Goal: Task Accomplishment & Management: Use online tool/utility

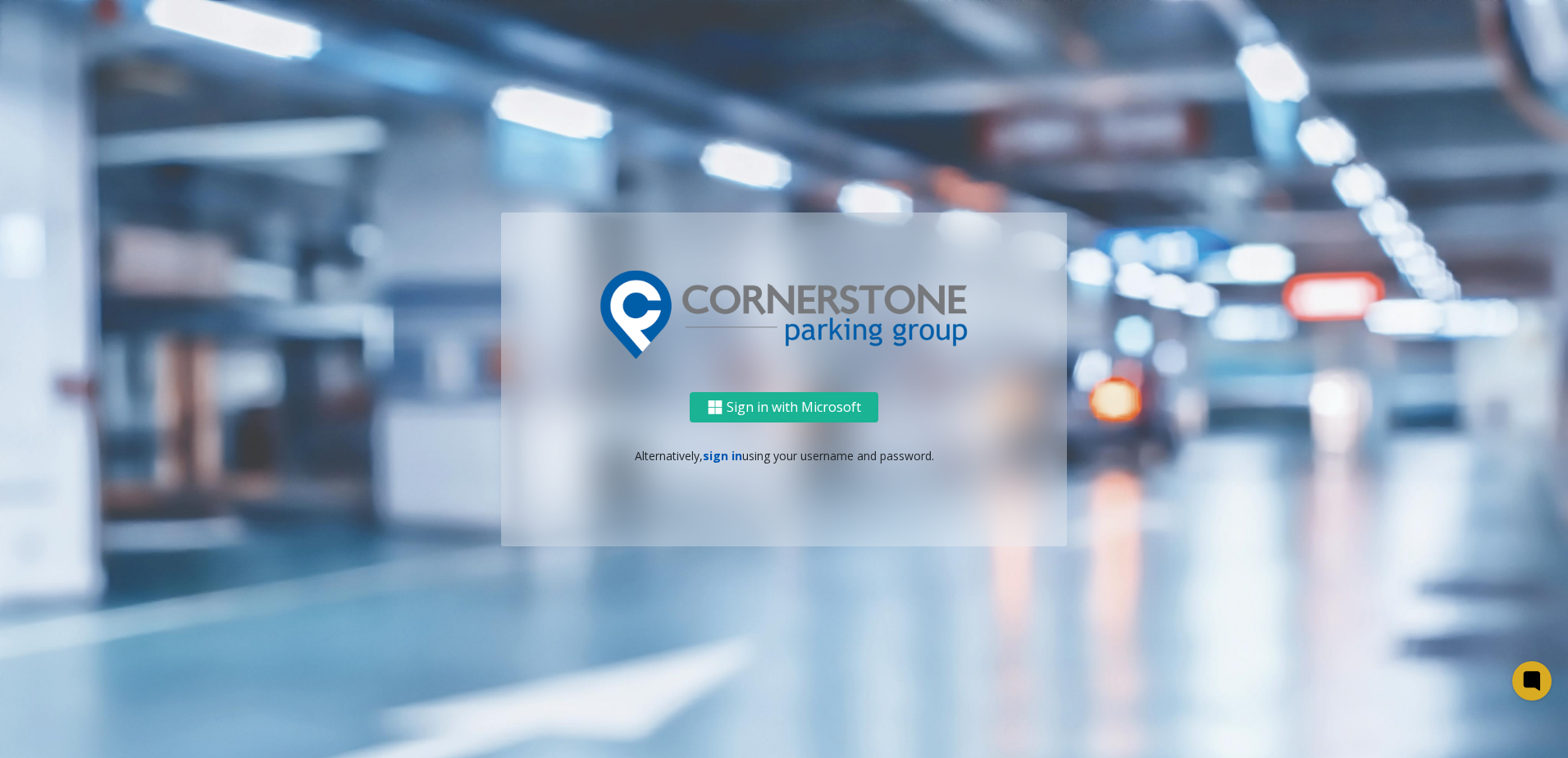
click at [729, 459] on link "sign in" at bounding box center [722, 456] width 39 height 16
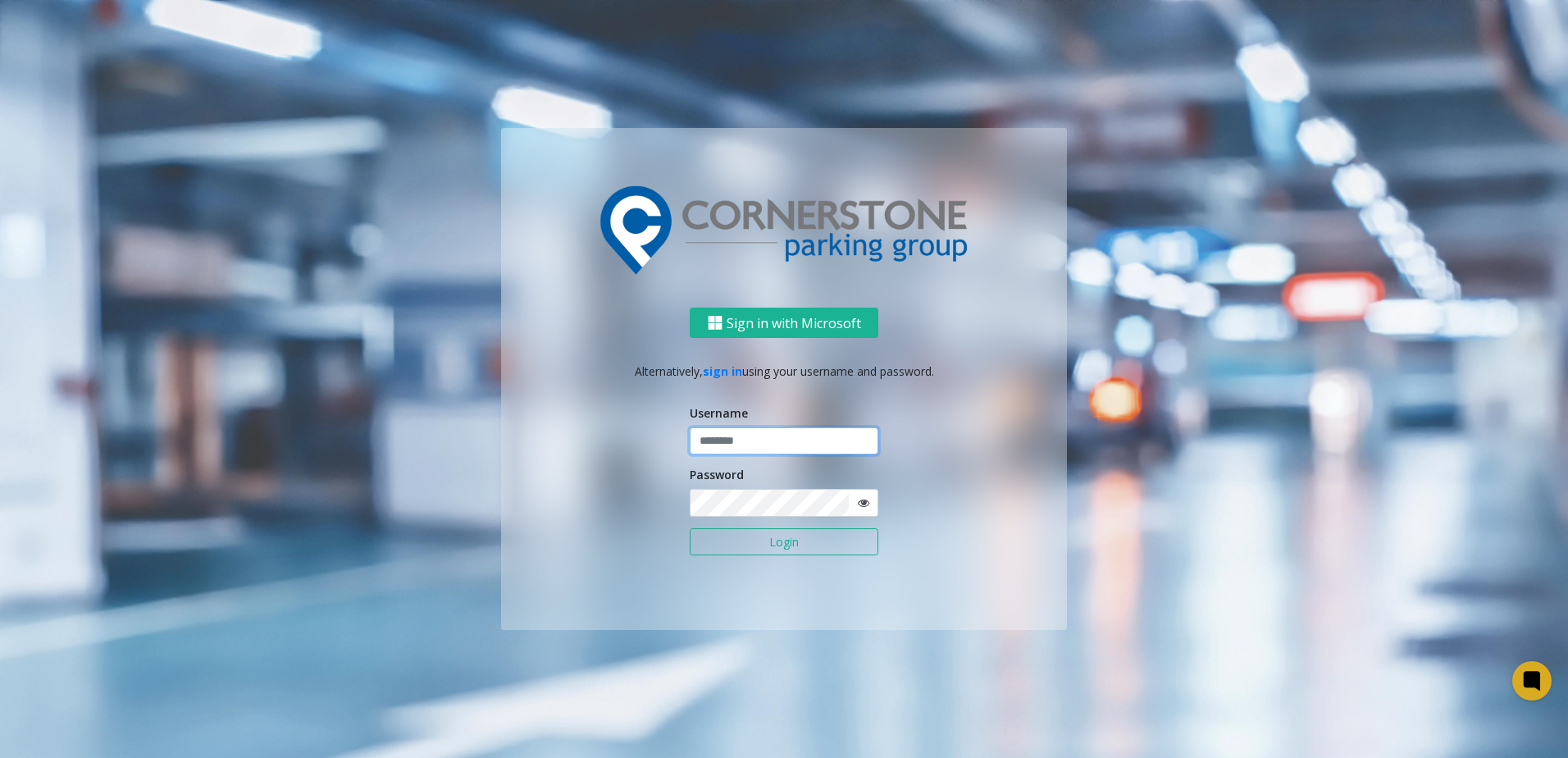
click at [763, 436] on input "text" at bounding box center [784, 442] width 189 height 28
type input "**********"
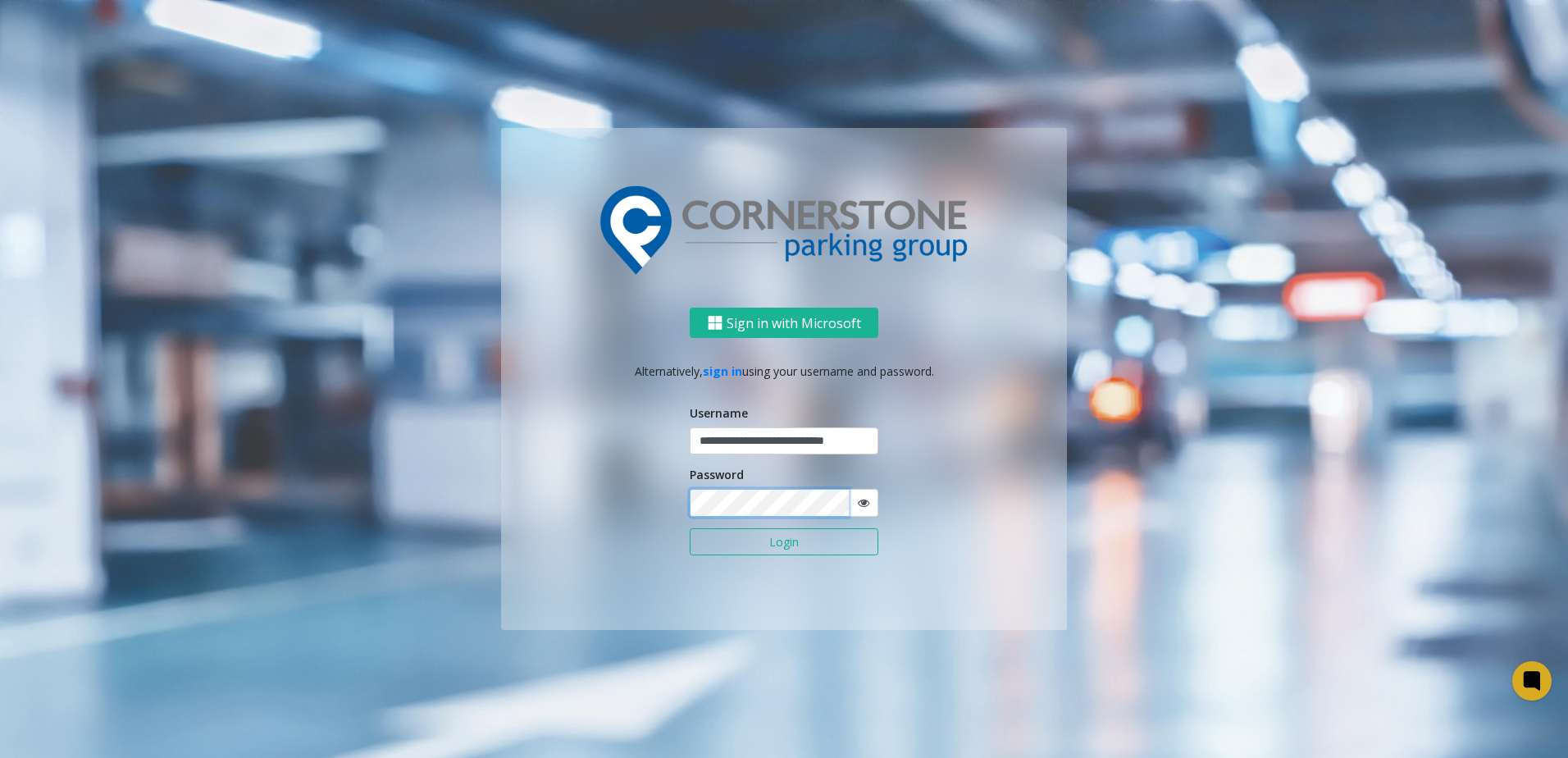
scroll to position [0, 0]
click at [690, 528] on button "Login" at bounding box center [784, 542] width 189 height 28
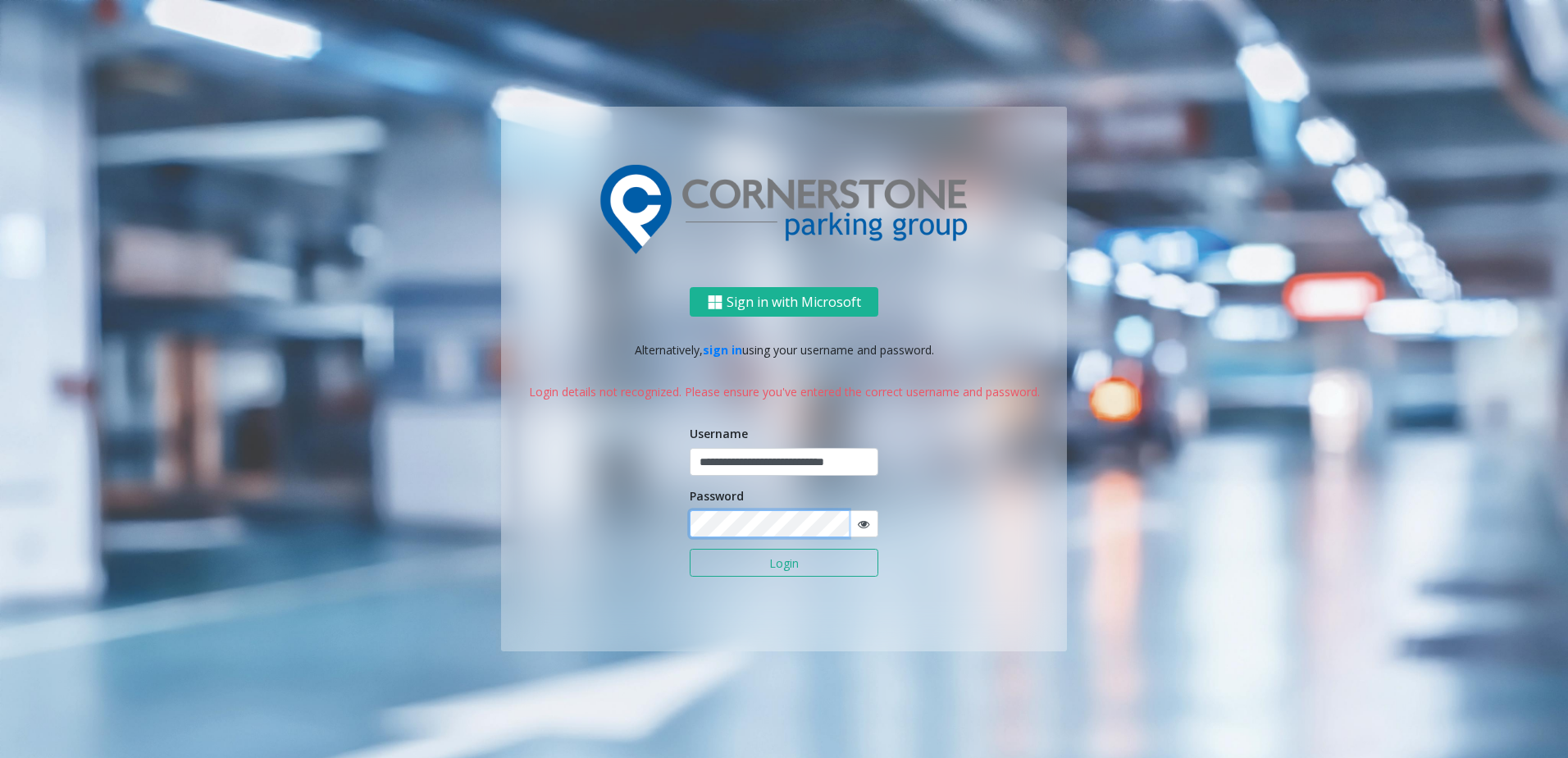
click at [690, 548] on button "Login" at bounding box center [784, 562] width 189 height 28
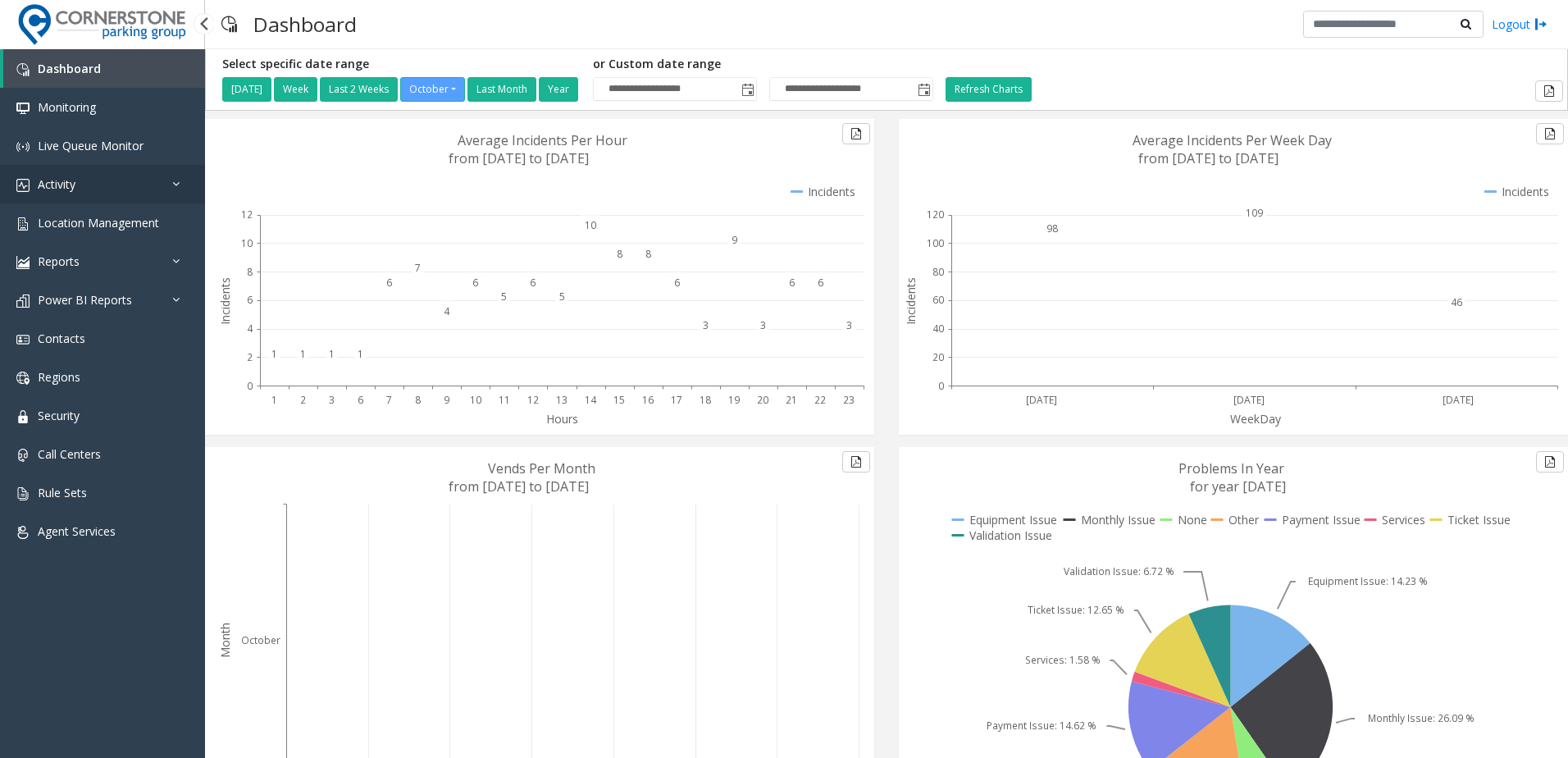
click at [146, 198] on link "Activity" at bounding box center [102, 183] width 205 height 38
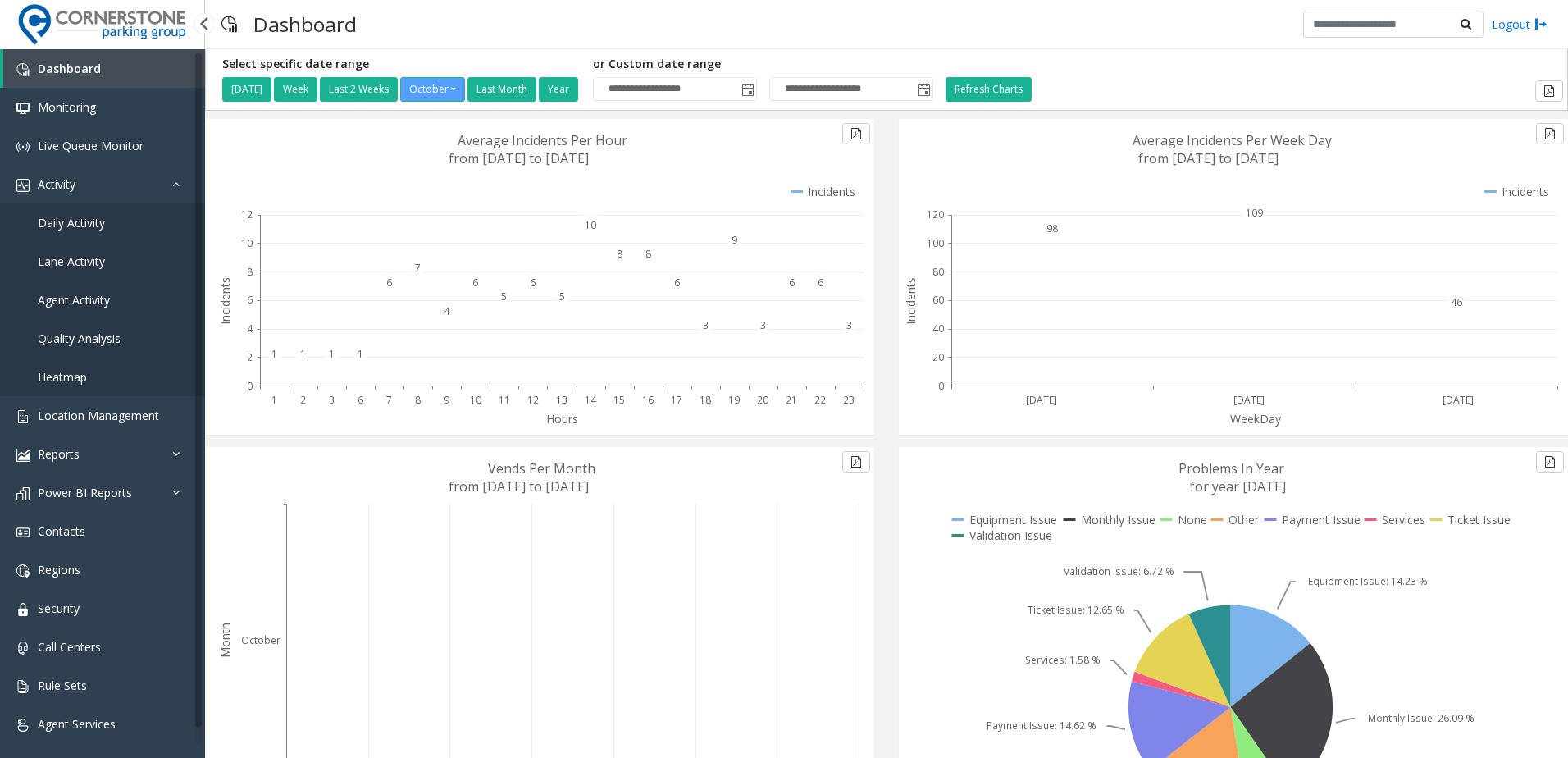
click at [152, 211] on link "Daily Activity" at bounding box center [102, 222] width 205 height 38
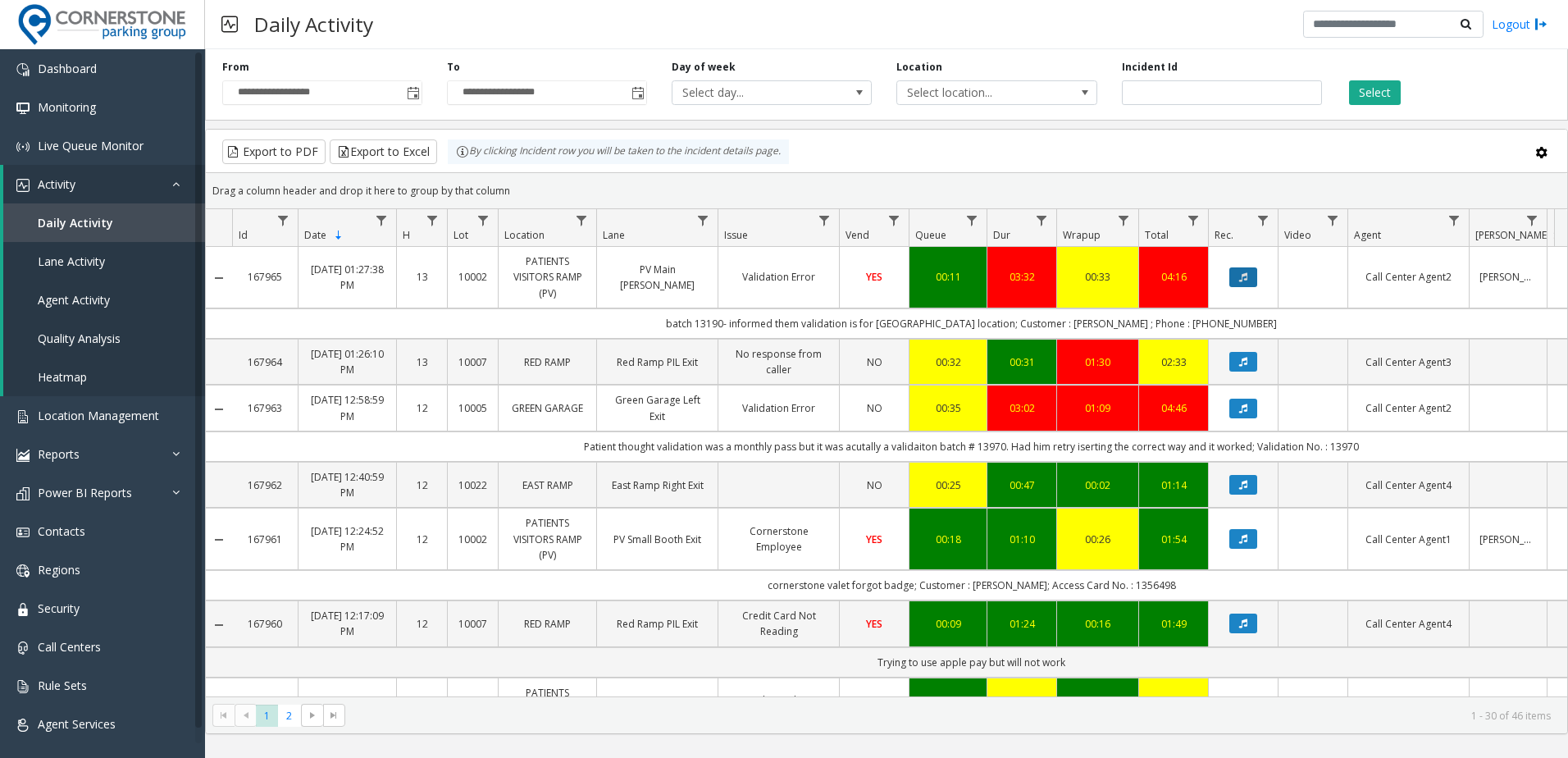
click at [1240, 280] on icon "Data table" at bounding box center [1242, 277] width 8 height 10
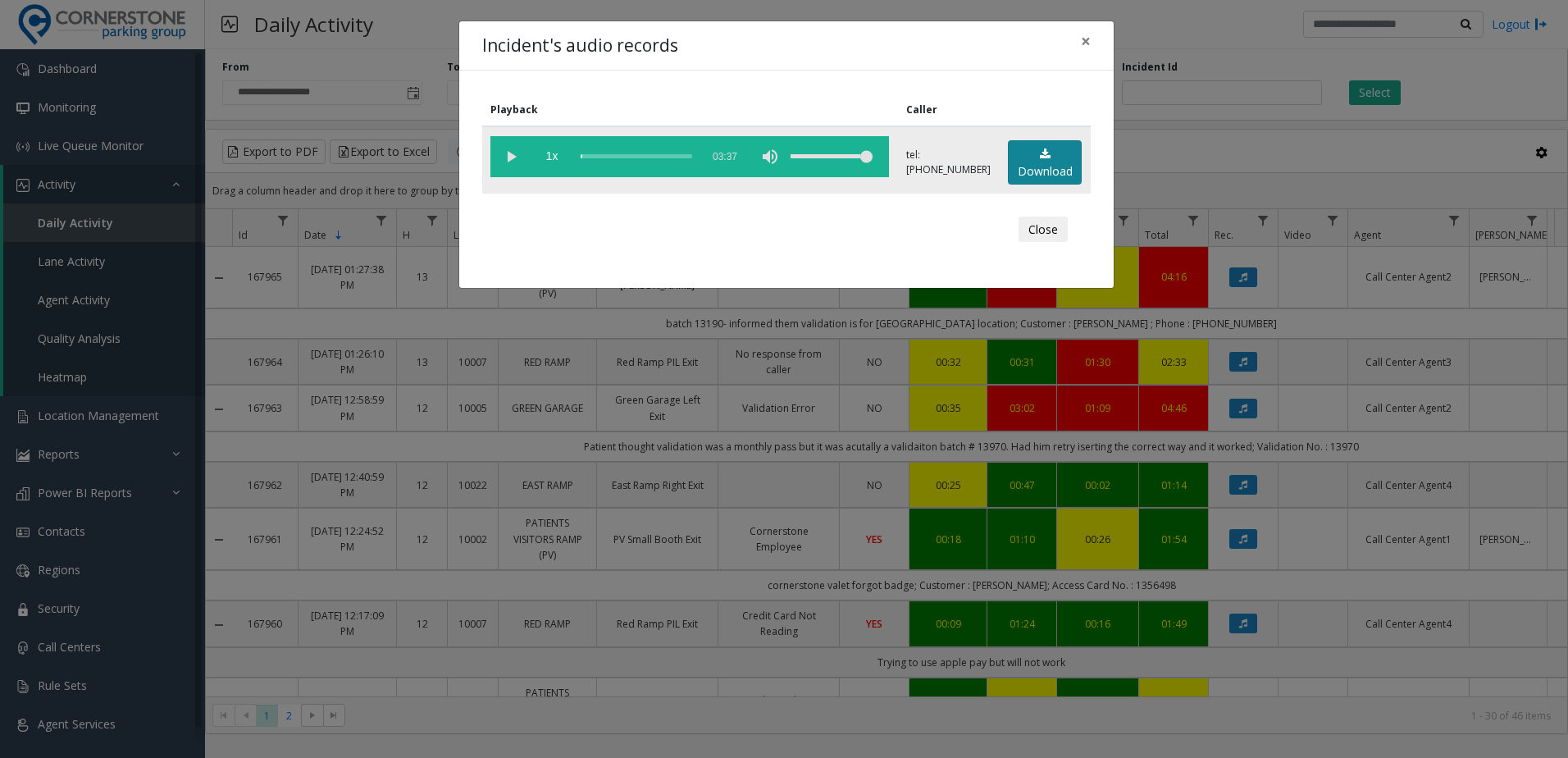
click at [1061, 153] on link "Download" at bounding box center [1044, 163] width 74 height 45
click at [1053, 235] on button "Close" at bounding box center [1043, 229] width 50 height 26
